Goal: Navigation & Orientation: Go to known website

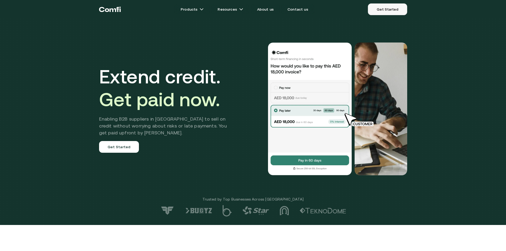
click at [391, 8] on link "Get Started" at bounding box center [387, 9] width 39 height 12
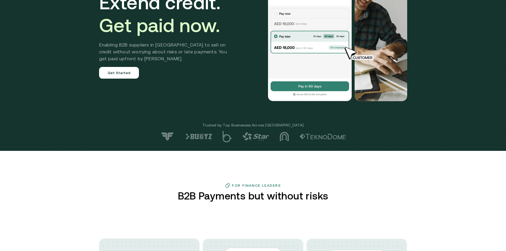
scroll to position [80, 0]
